Goal: Information Seeking & Learning: Learn about a topic

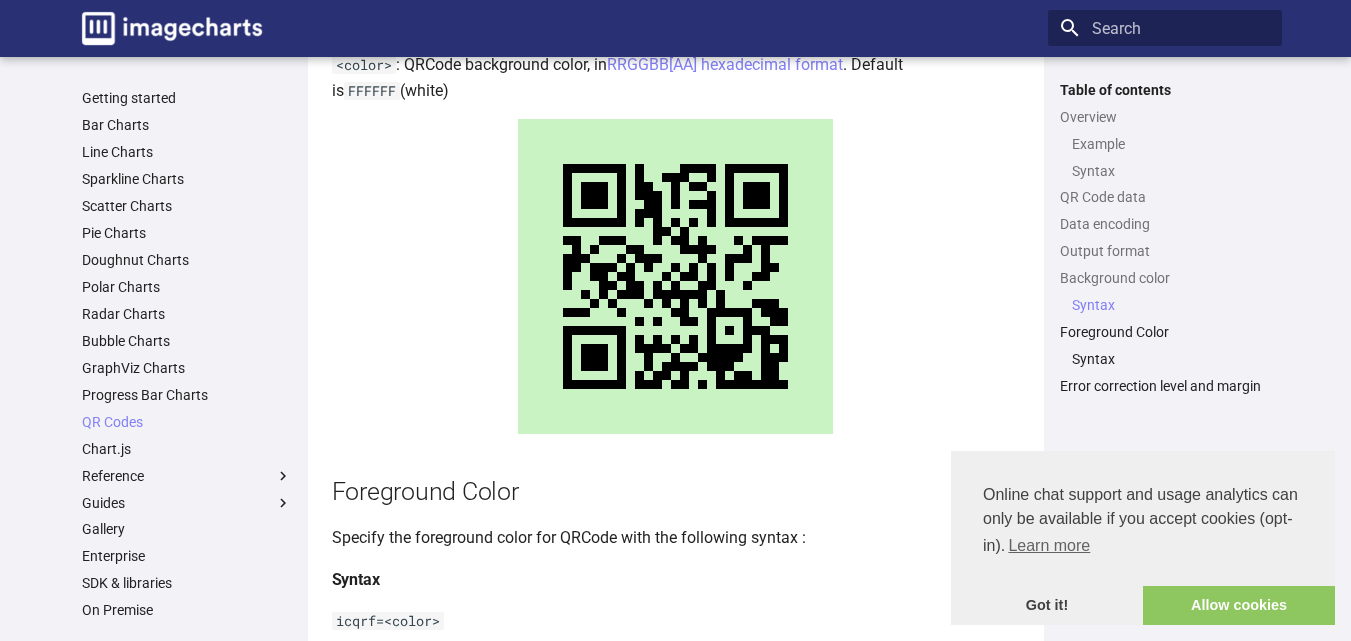
scroll to position [2154, 0]
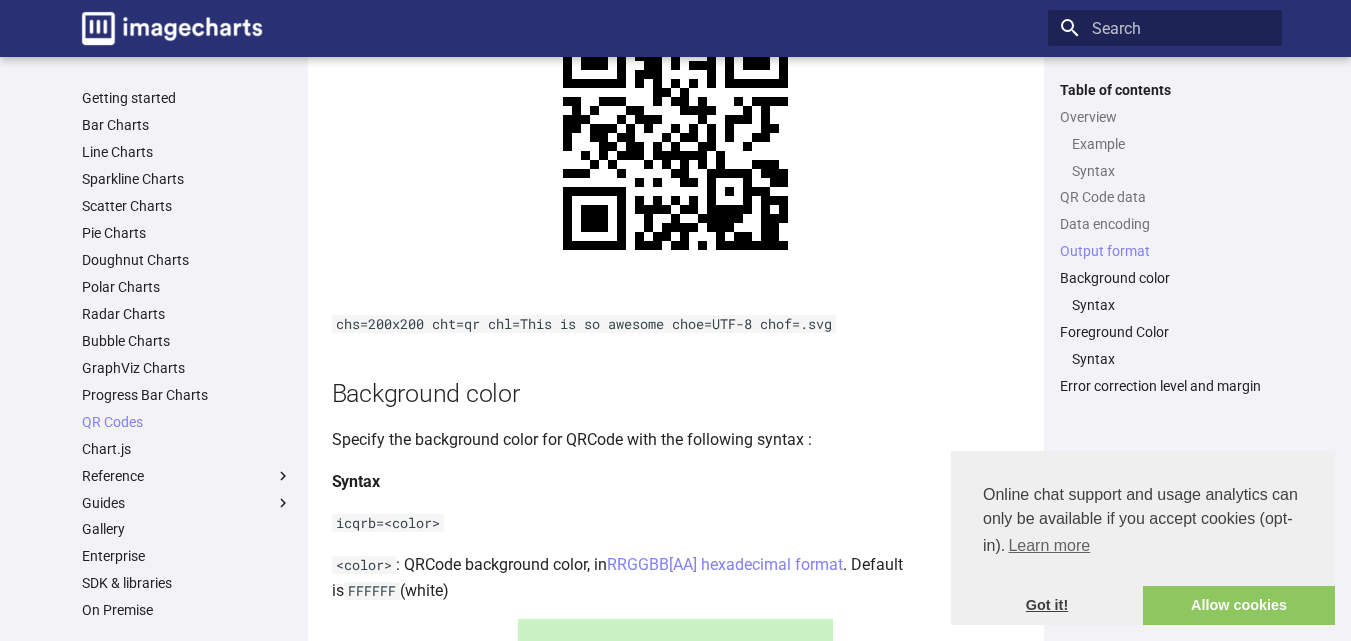
click at [1039, 612] on link "Got it!" at bounding box center [1047, 606] width 192 height 40
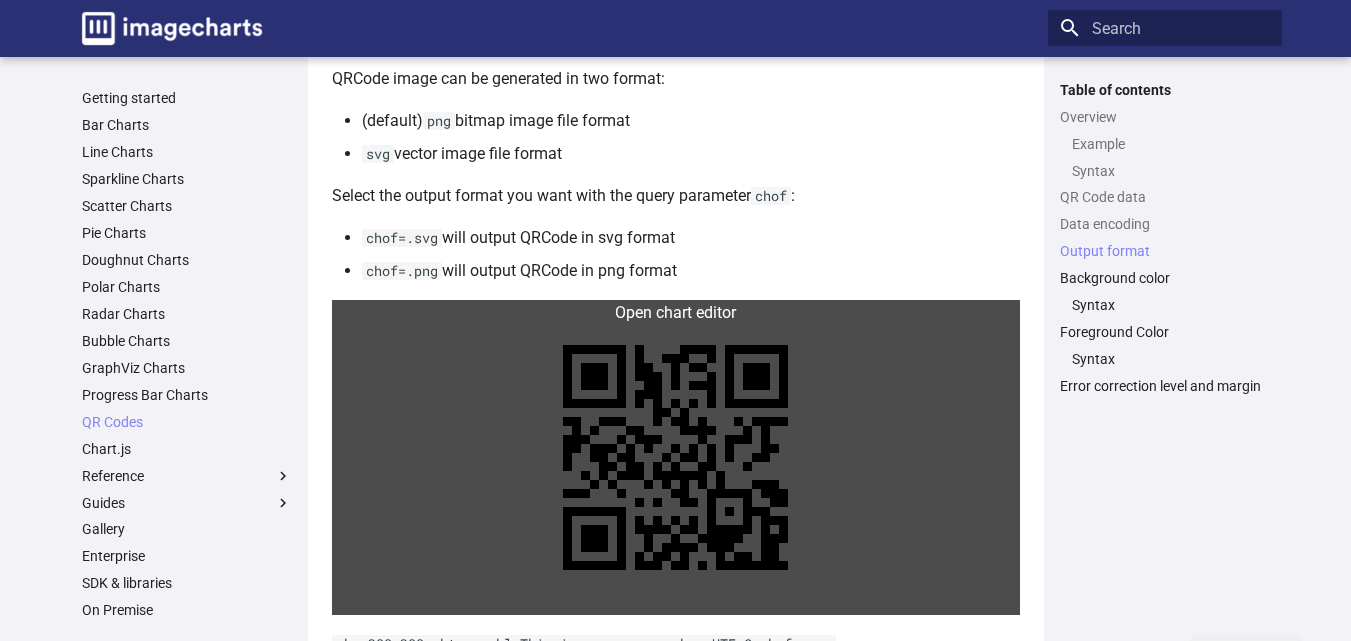
scroll to position [1654, 0]
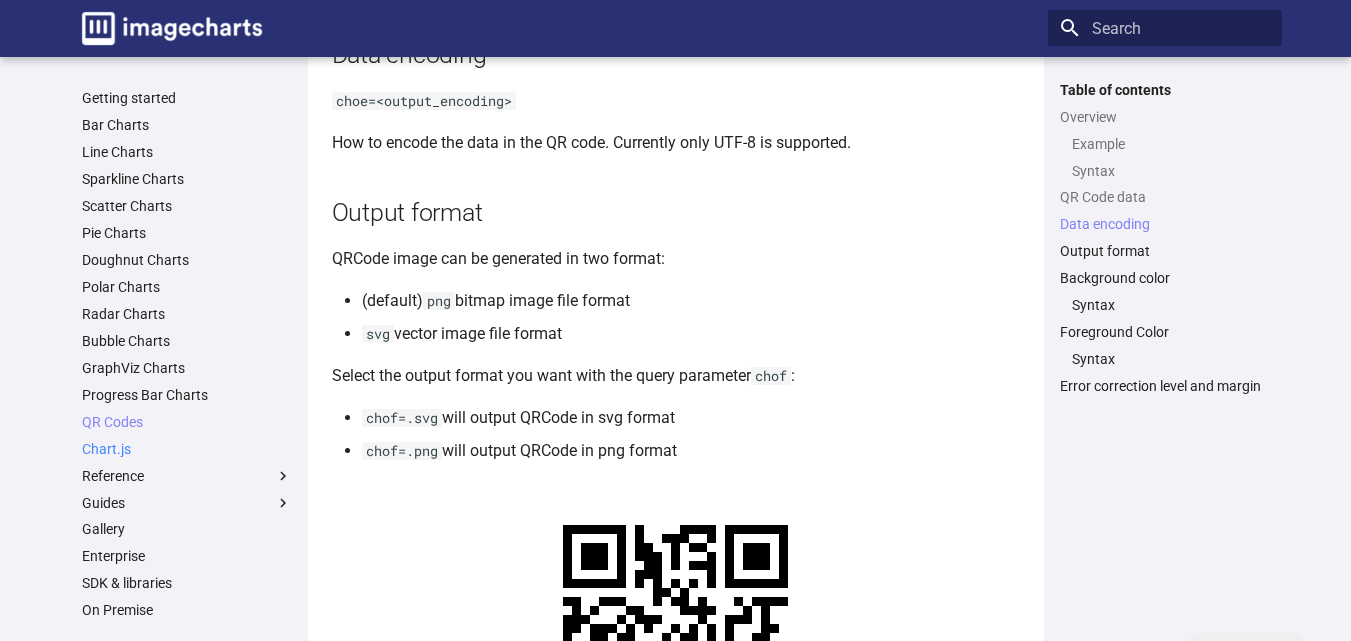
click at [118, 454] on link "Chart.js" at bounding box center [187, 449] width 210 height 18
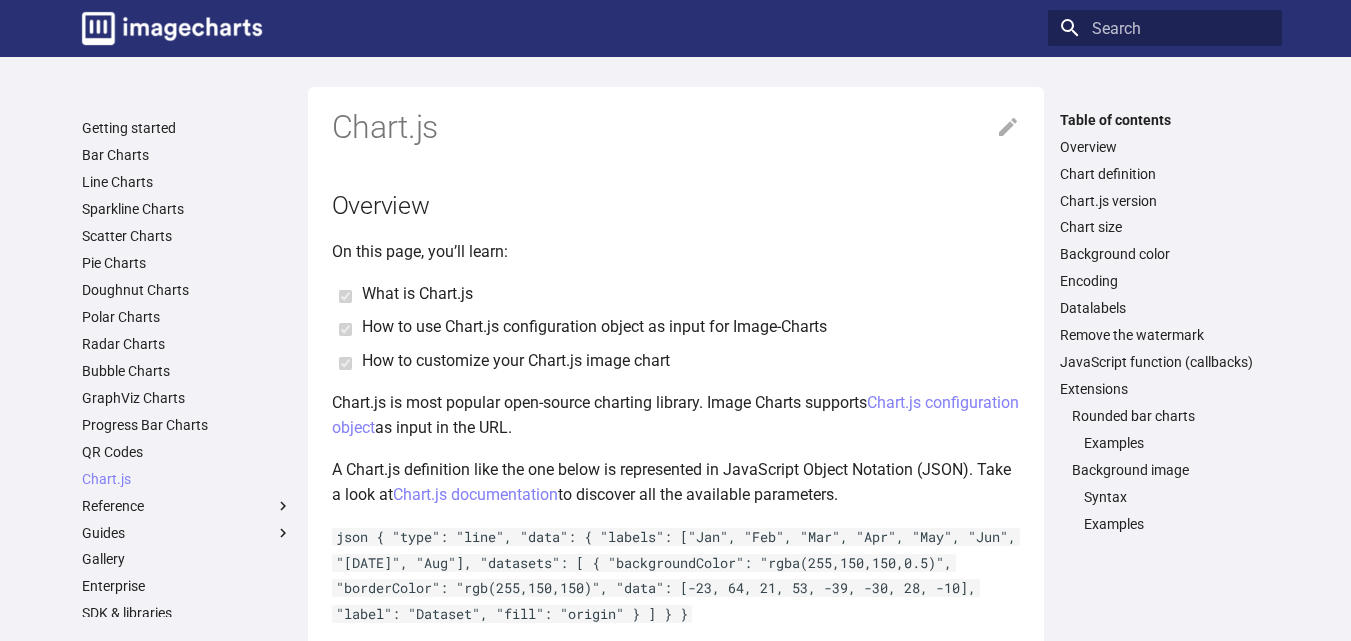
click at [104, 195] on ul "Getting started Bar Charts Line Charts Sparkline Charts Scatter Charts Pie Char…" at bounding box center [187, 451] width 234 height 665
click at [105, 178] on link "Line Charts" at bounding box center [187, 182] width 210 height 18
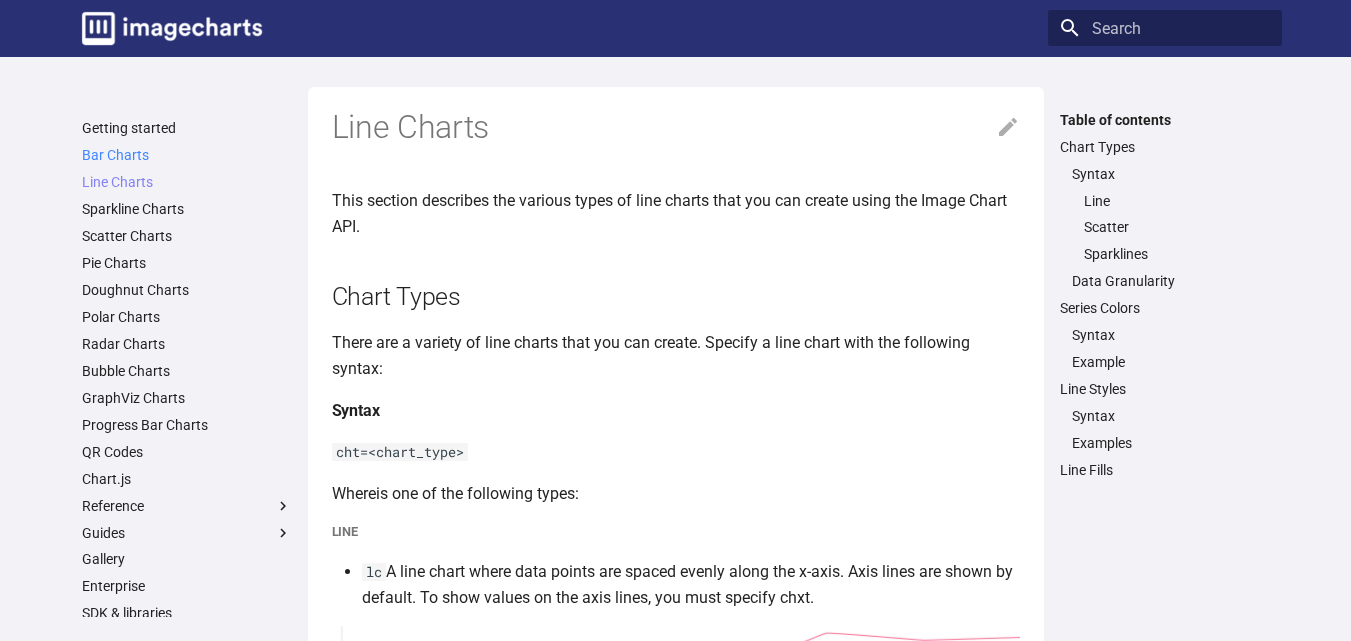
click at [123, 150] on link "Bar Charts" at bounding box center [187, 155] width 210 height 18
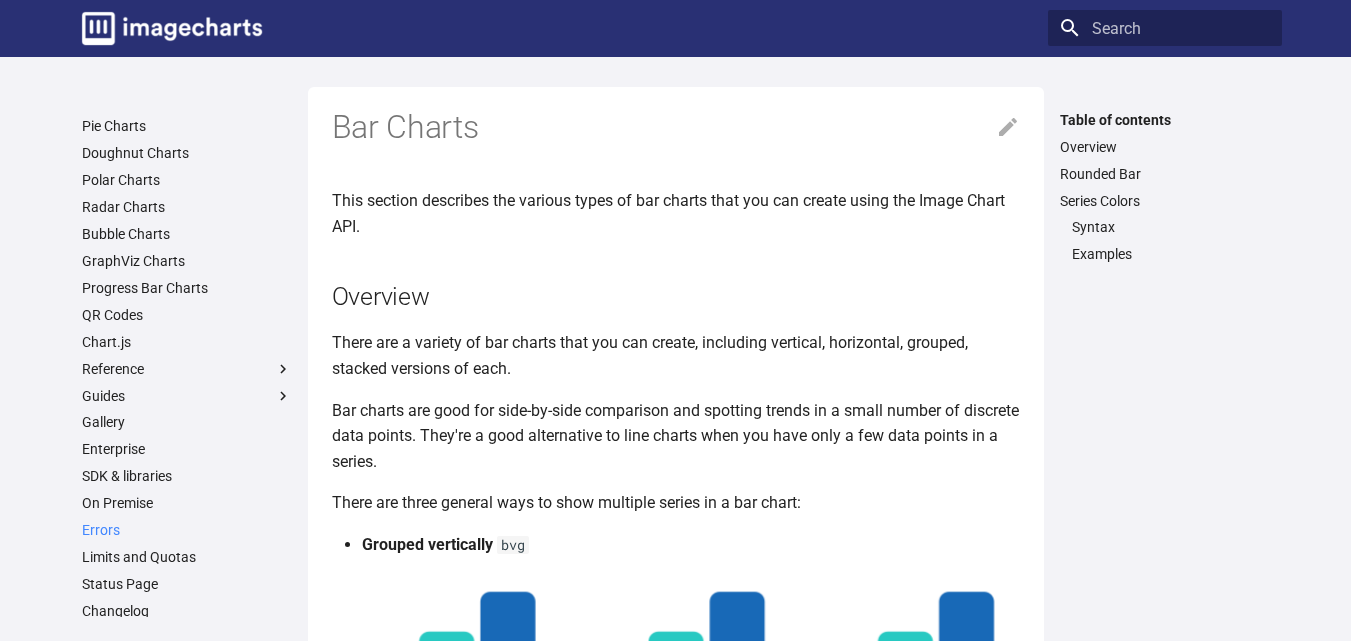
scroll to position [167, 0]
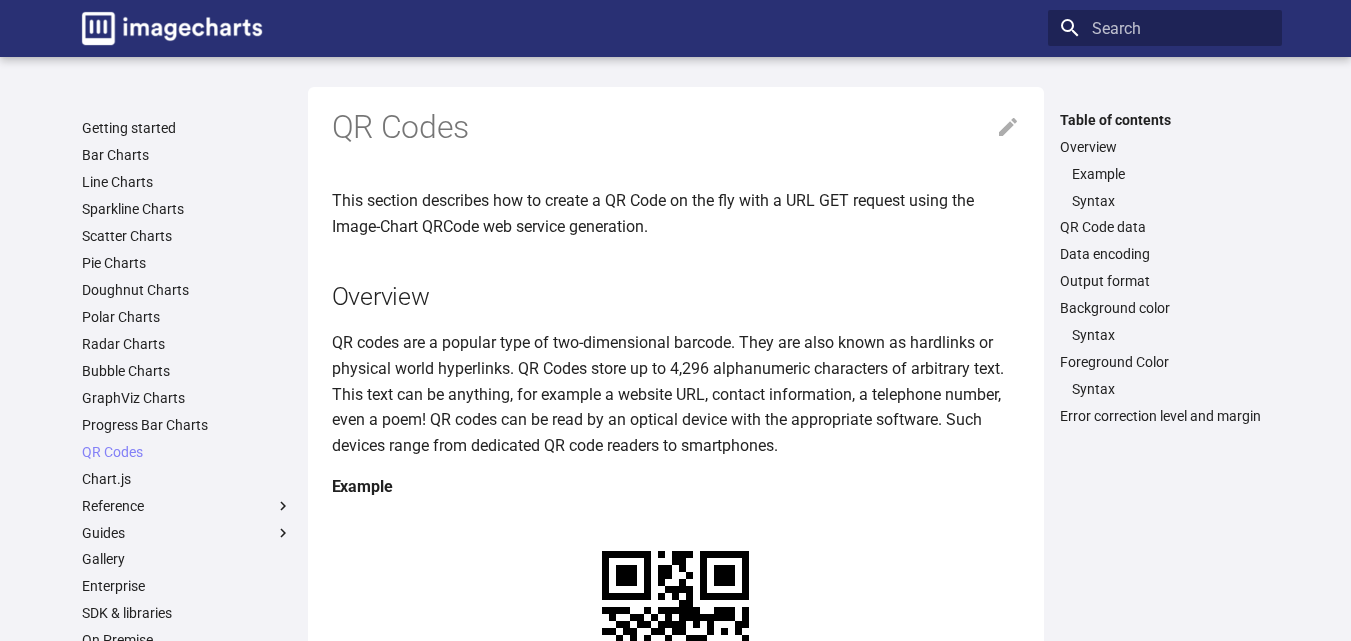
scroll to position [500, 0]
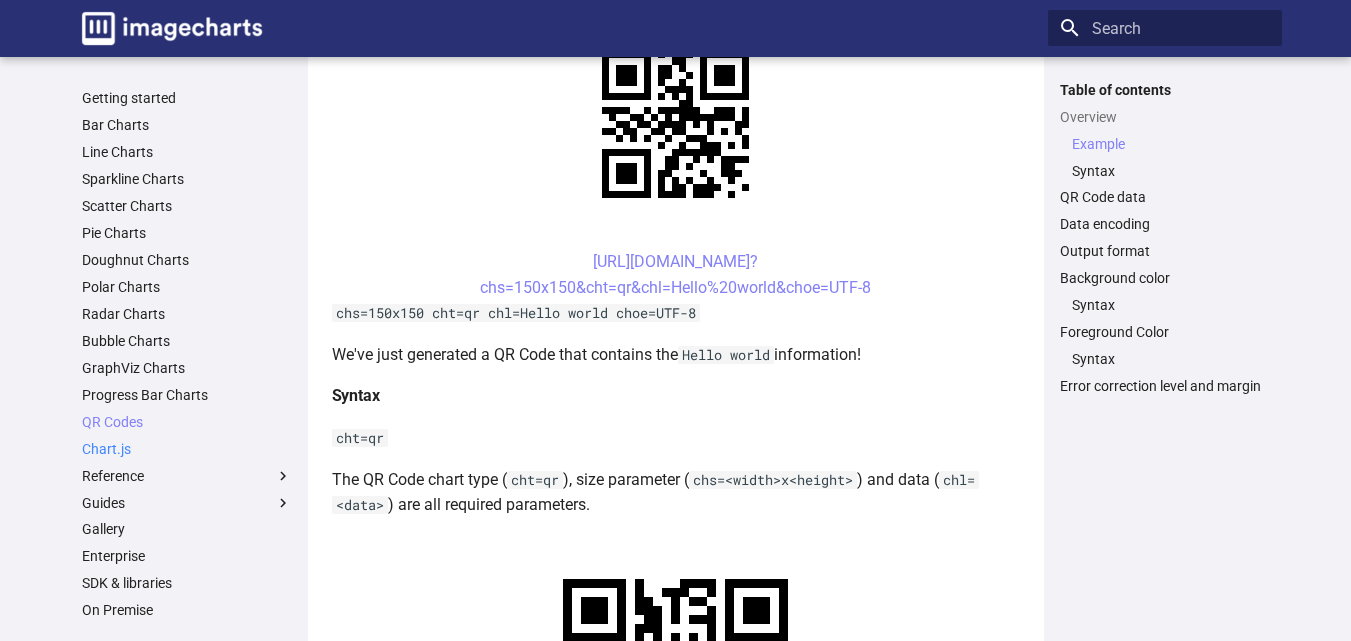
click at [96, 450] on link "Chart.js" at bounding box center [187, 449] width 210 height 18
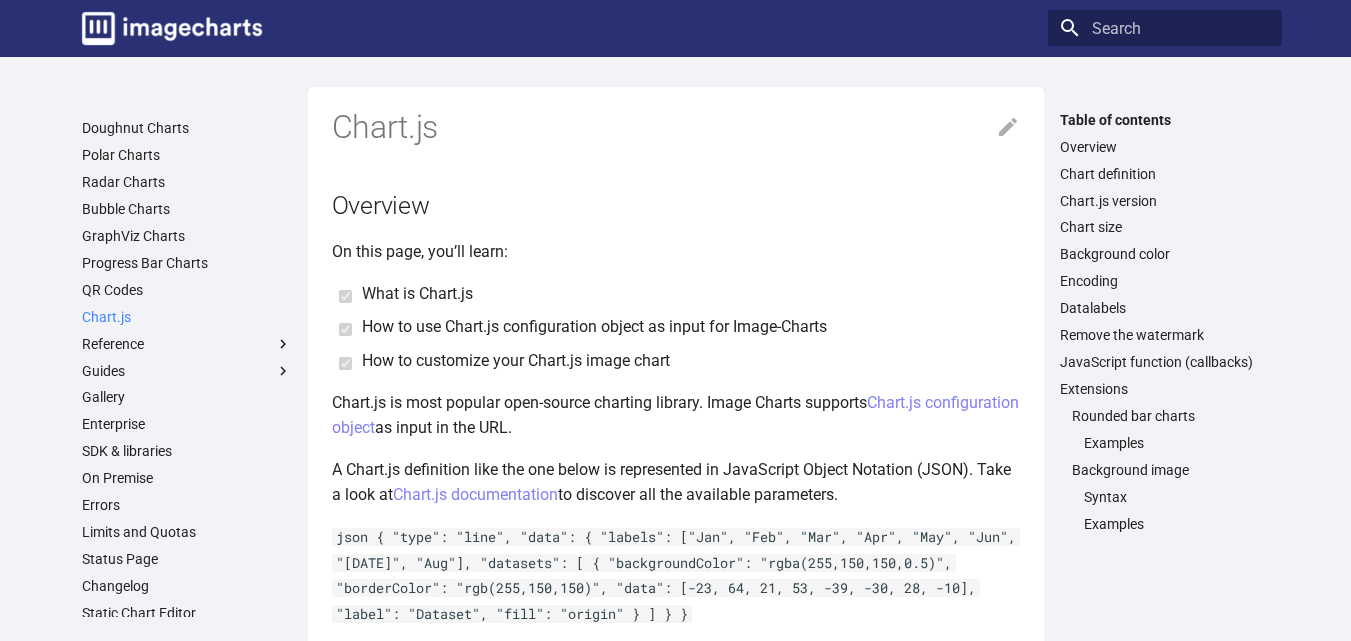
scroll to position [167, 0]
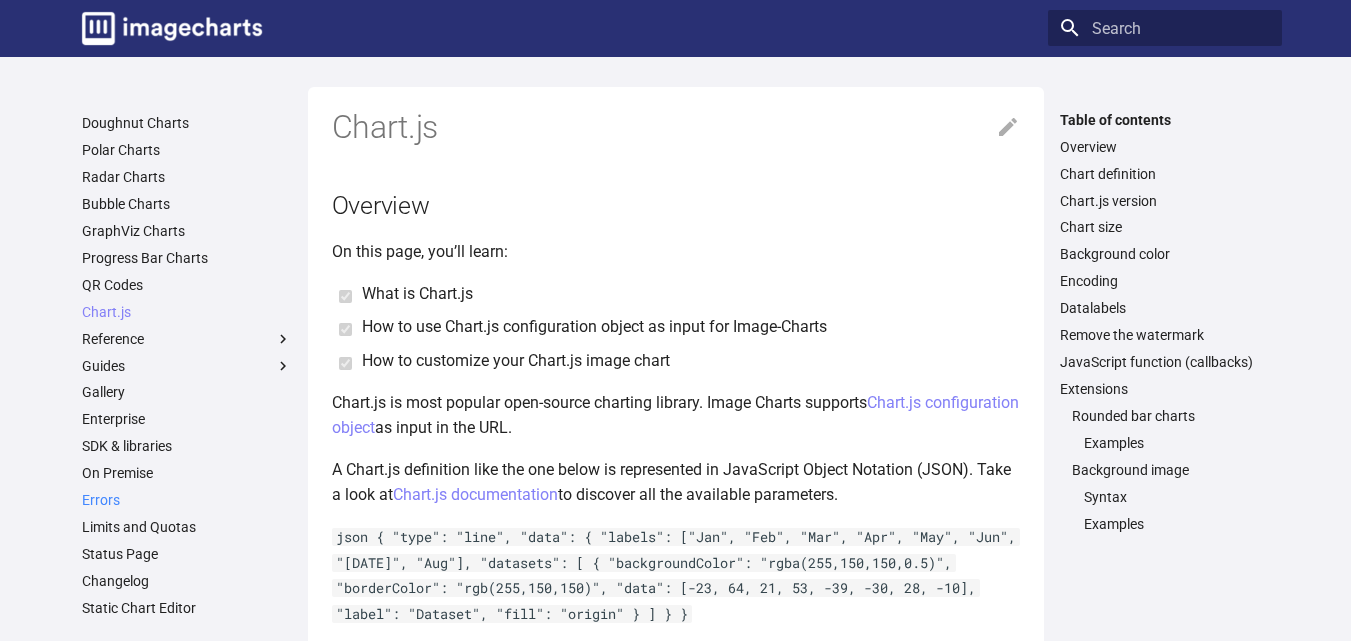
click at [107, 503] on link "Errors" at bounding box center [187, 500] width 210 height 18
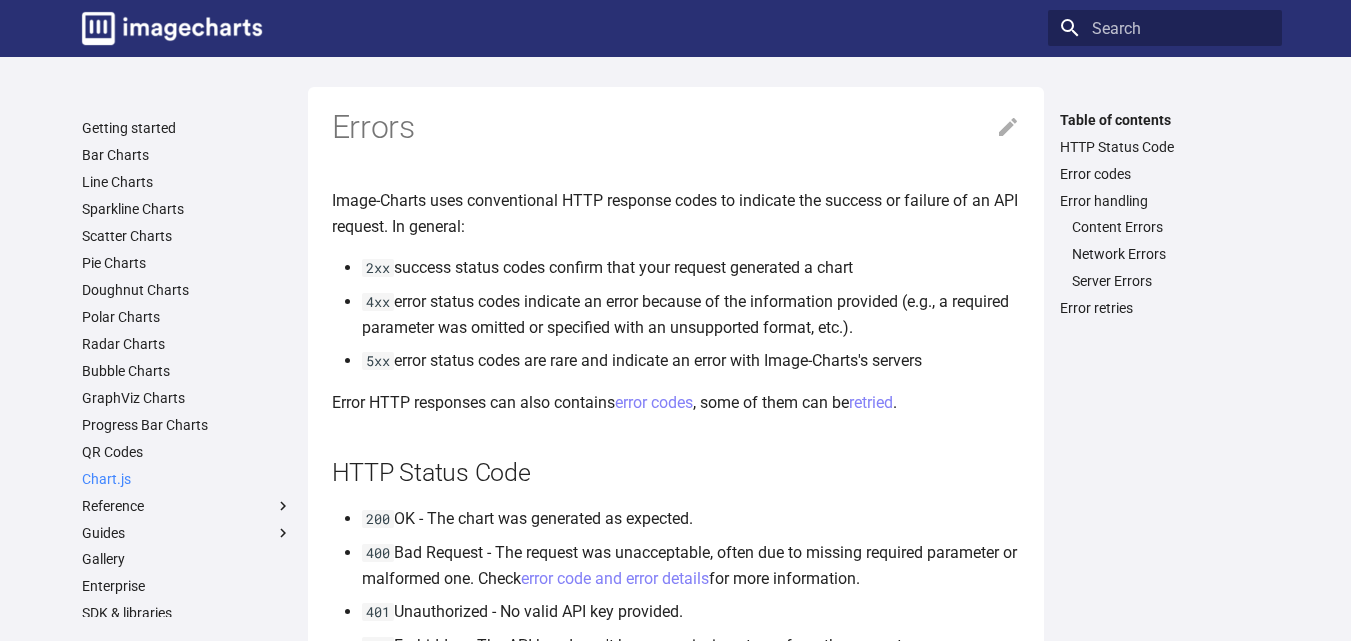
click at [112, 478] on link "Chart.js" at bounding box center [187, 479] width 210 height 18
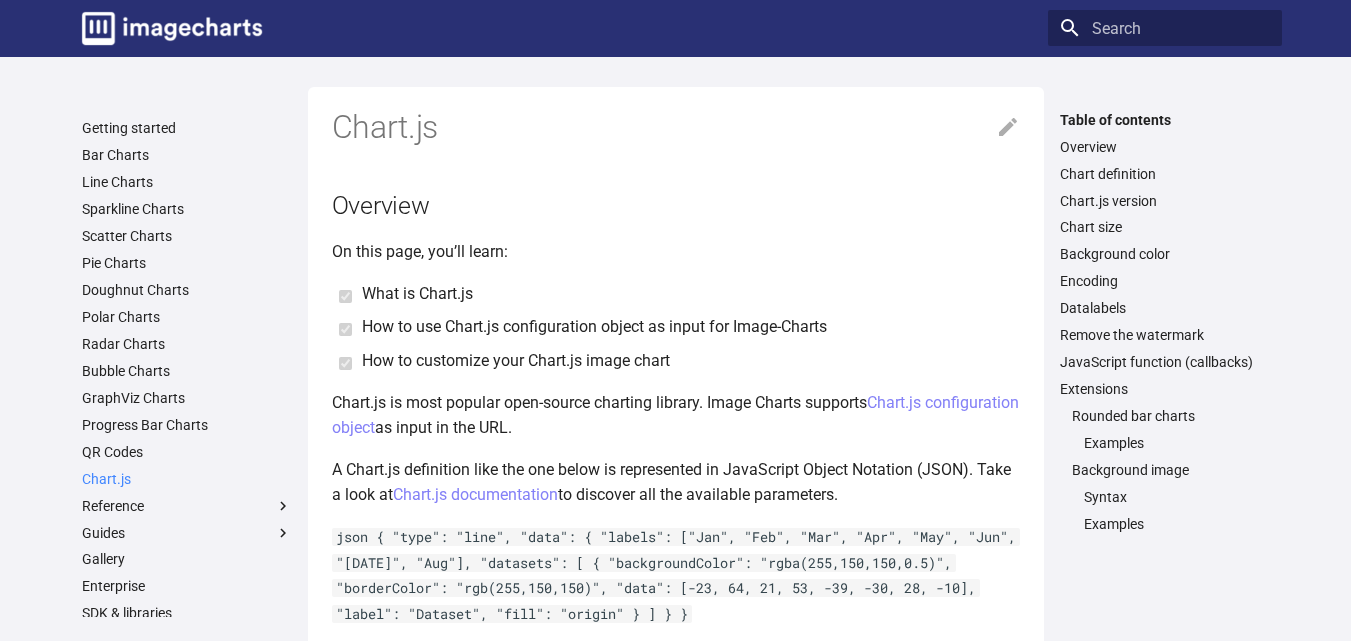
click at [117, 470] on link "Chart.js" at bounding box center [187, 479] width 210 height 18
click at [129, 429] on link "Progress Bar Charts" at bounding box center [187, 425] width 210 height 18
